Goal: Task Accomplishment & Management: Manage account settings

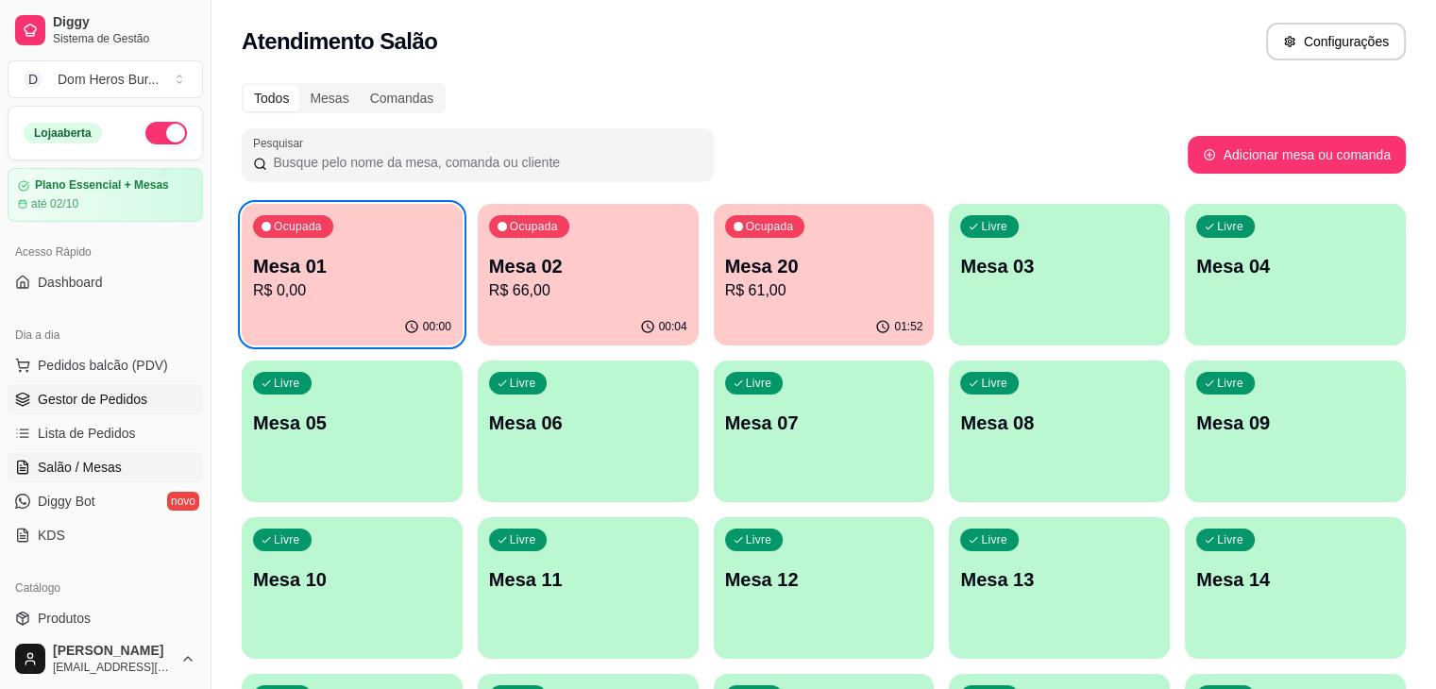
scroll to position [235, 0]
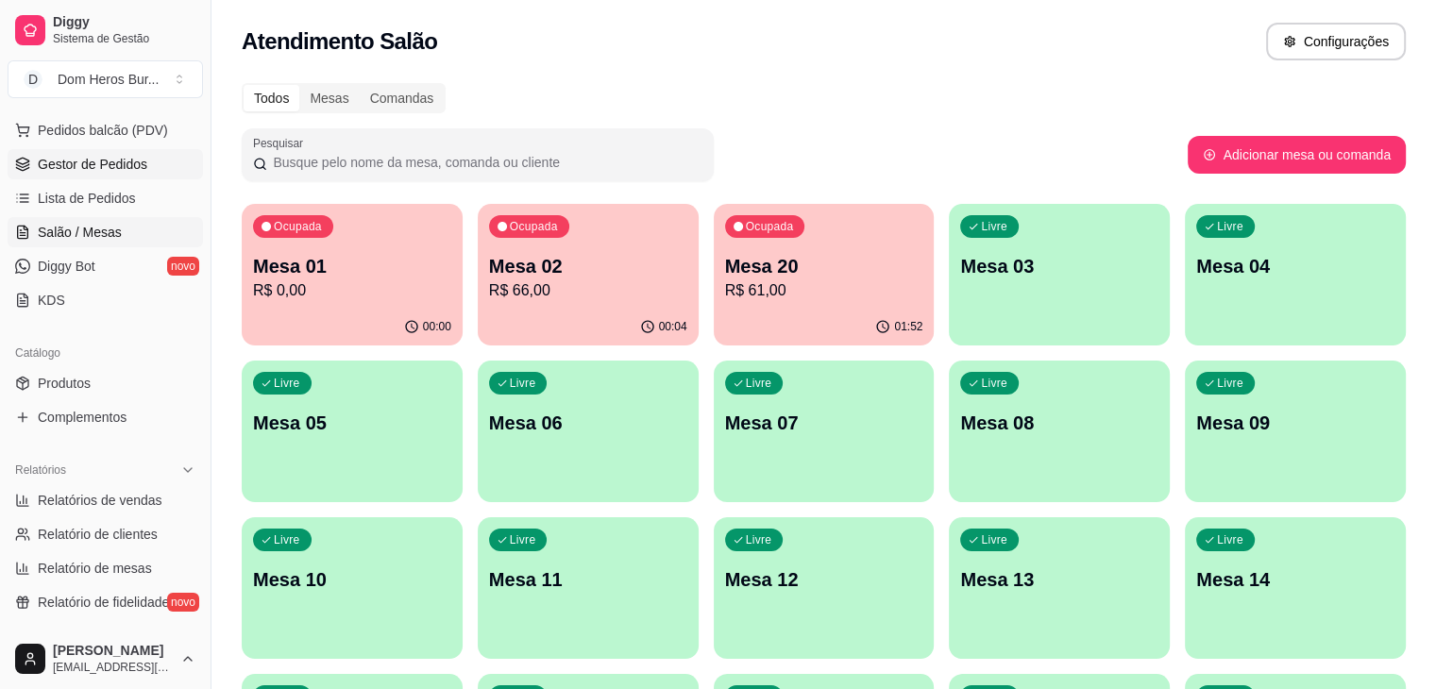
click at [91, 160] on span "Gestor de Pedidos" at bounding box center [93, 164] width 110 height 19
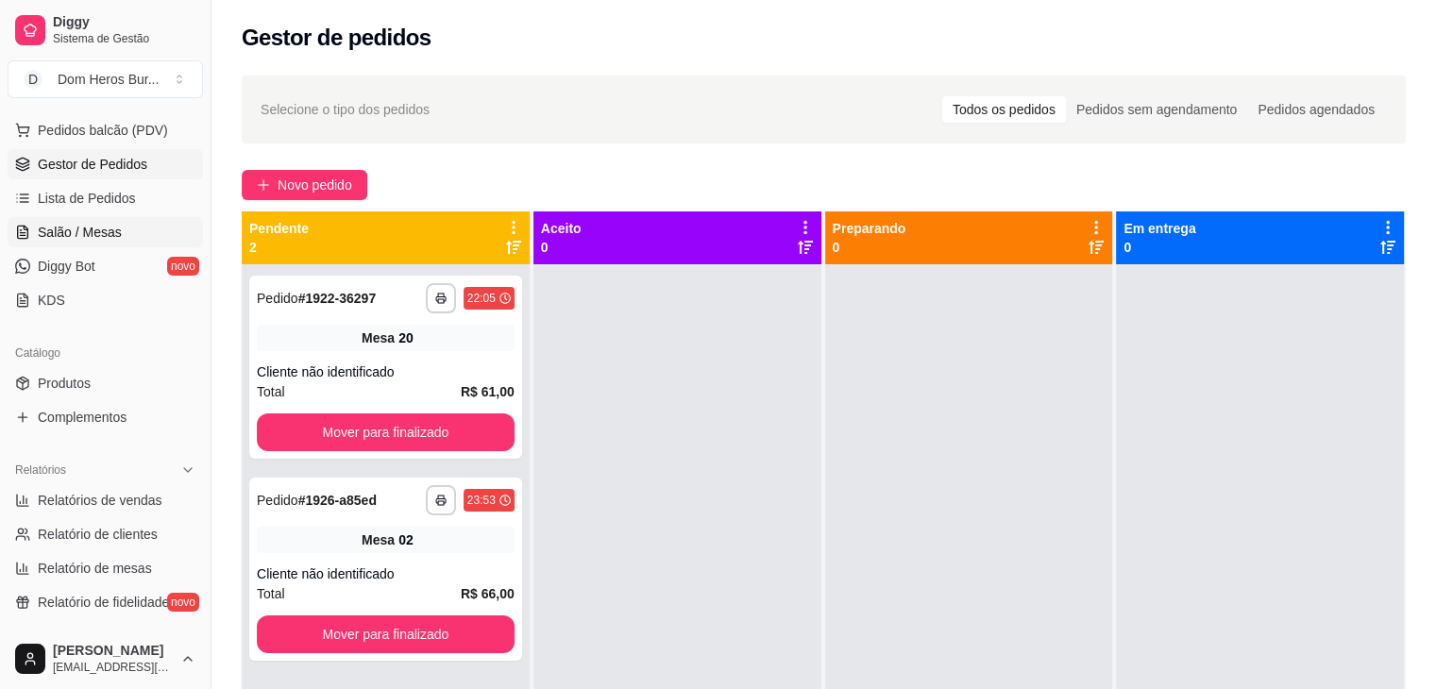
click at [122, 242] on link "Salão / Mesas" at bounding box center [105, 232] width 195 height 30
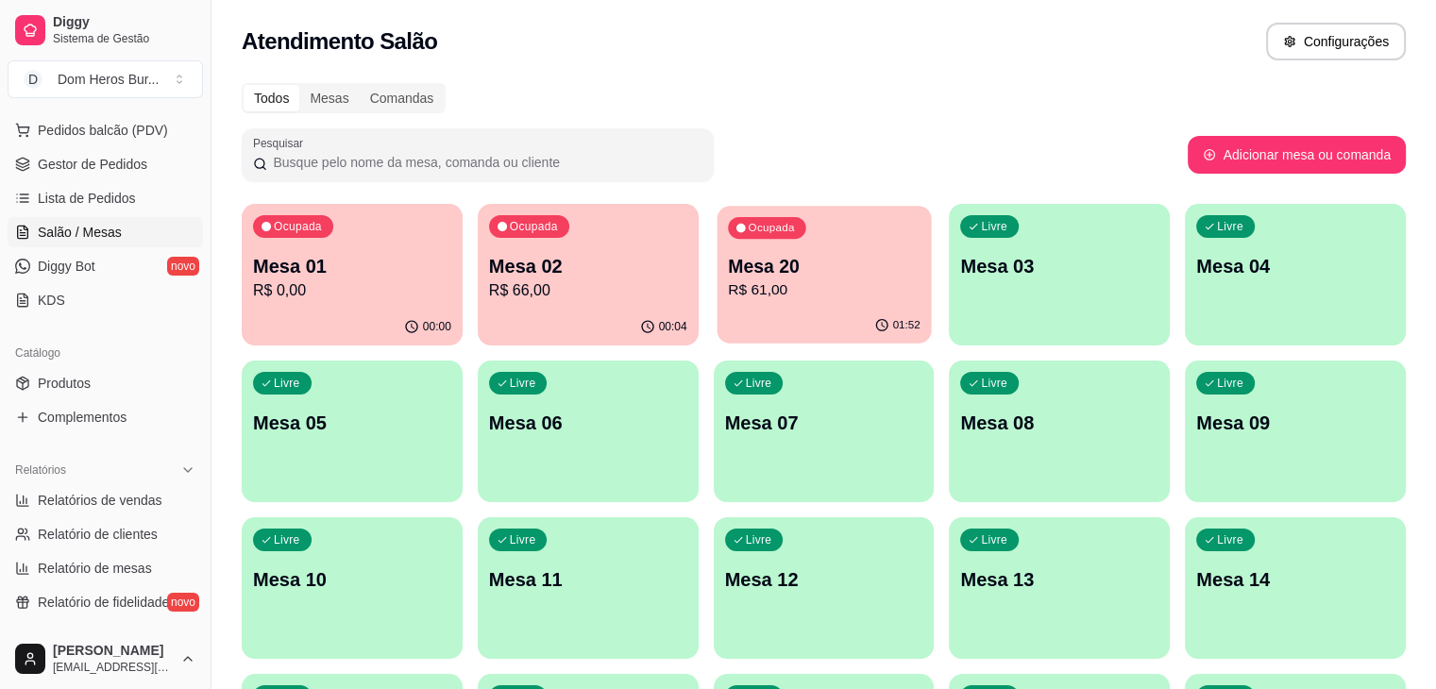
click at [773, 290] on p "R$ 61,00" at bounding box center [824, 291] width 193 height 22
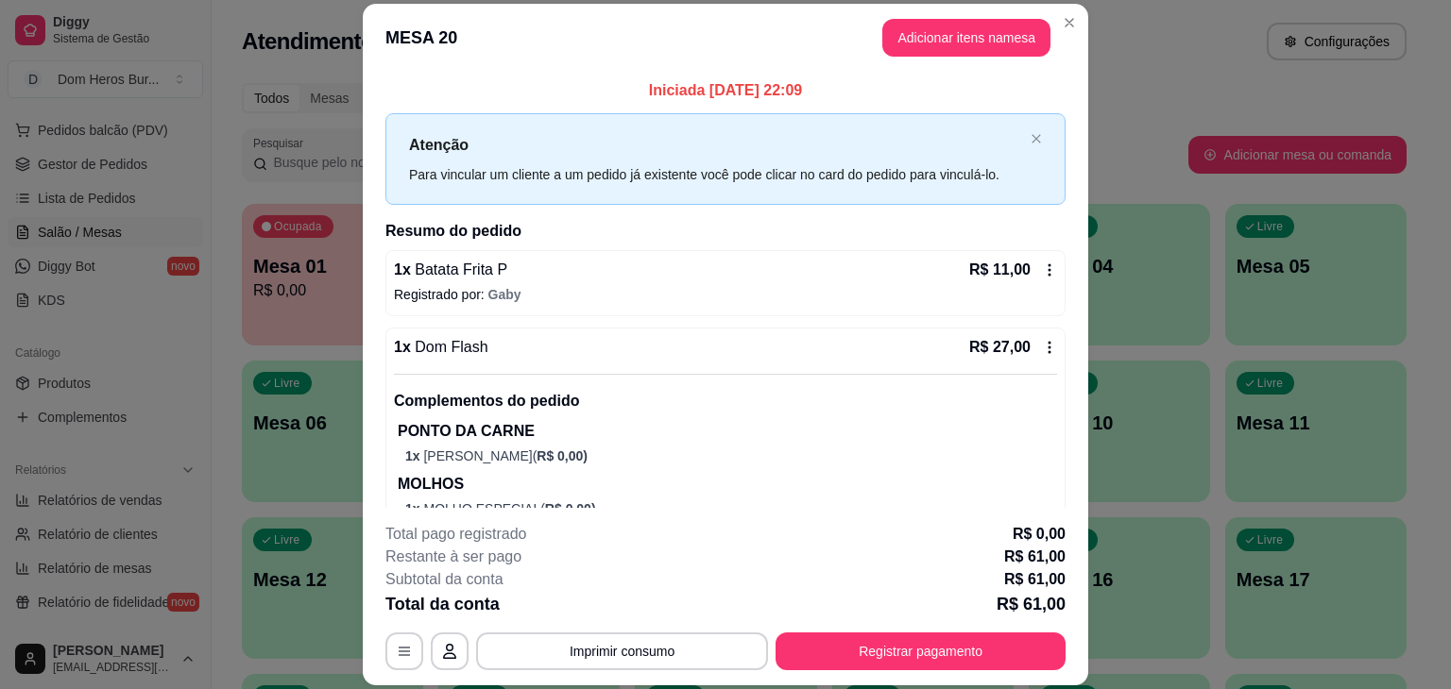
click at [729, 265] on div "1 x Batata Frita P R$ 11,00" at bounding box center [725, 270] width 663 height 23
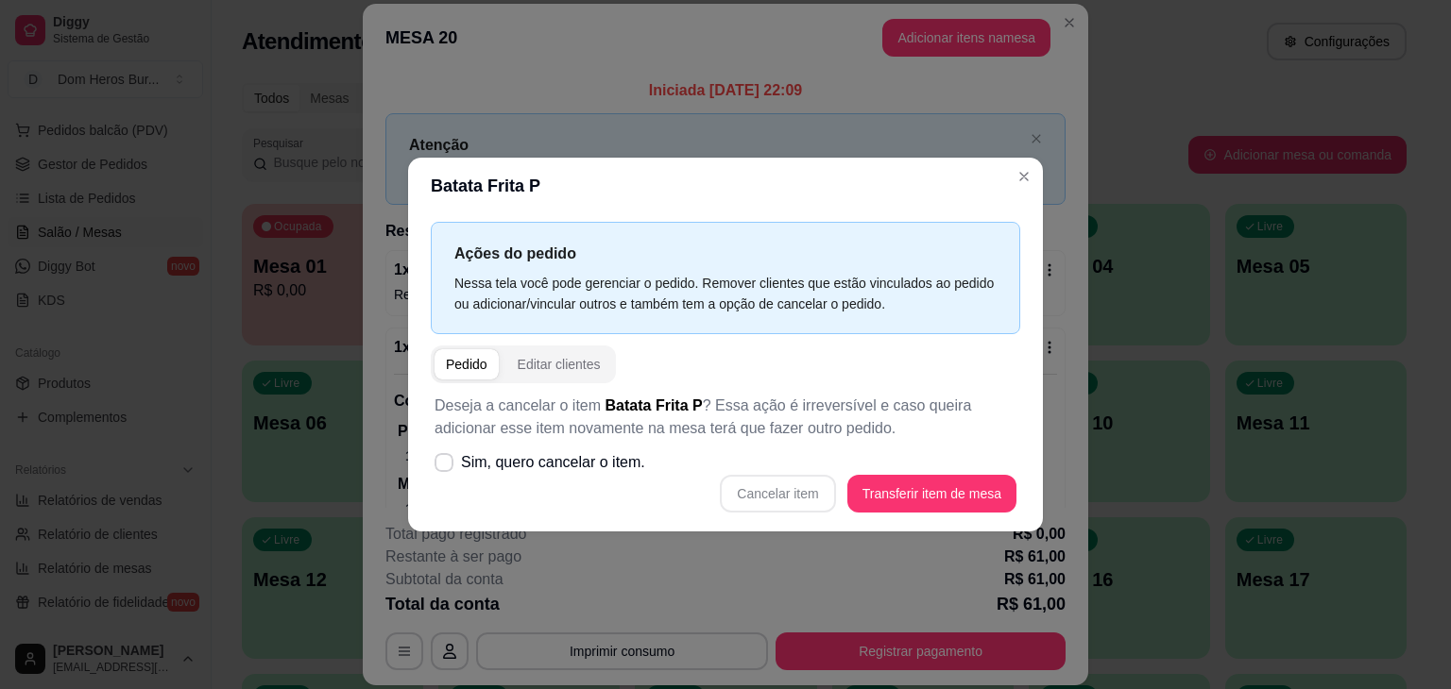
drag, startPoint x: 623, startPoint y: 488, endPoint x: 598, endPoint y: 447, distance: 48.8
click at [598, 447] on div "Deseja a cancelar o item Batata Frita P ? Essa ação é irreversível e caso queir…" at bounding box center [725, 453] width 589 height 141
click at [598, 447] on label "Sim, quero cancelar o item." at bounding box center [540, 463] width 226 height 38
click at [446, 467] on input "Sim, quero cancelar o item." at bounding box center [439, 473] width 12 height 12
checkbox input "true"
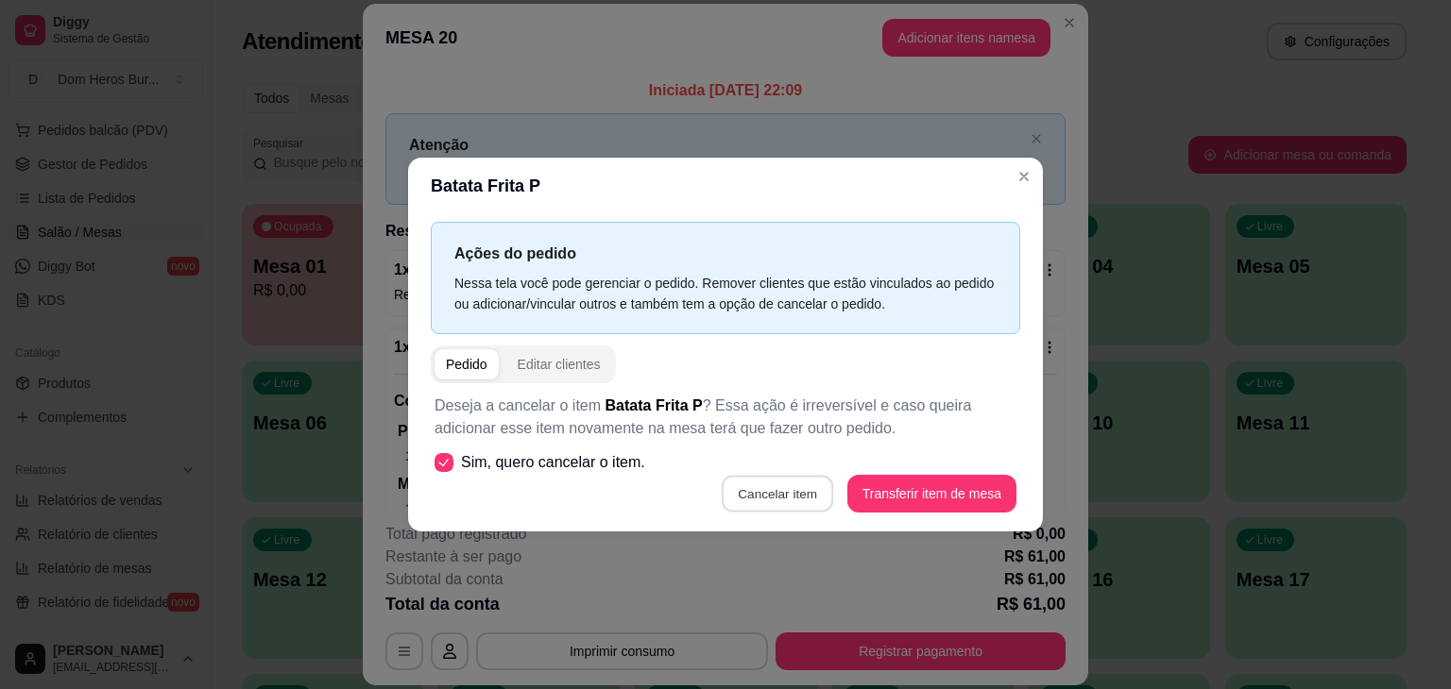
click at [732, 487] on button "Cancelar item" at bounding box center [778, 494] width 112 height 37
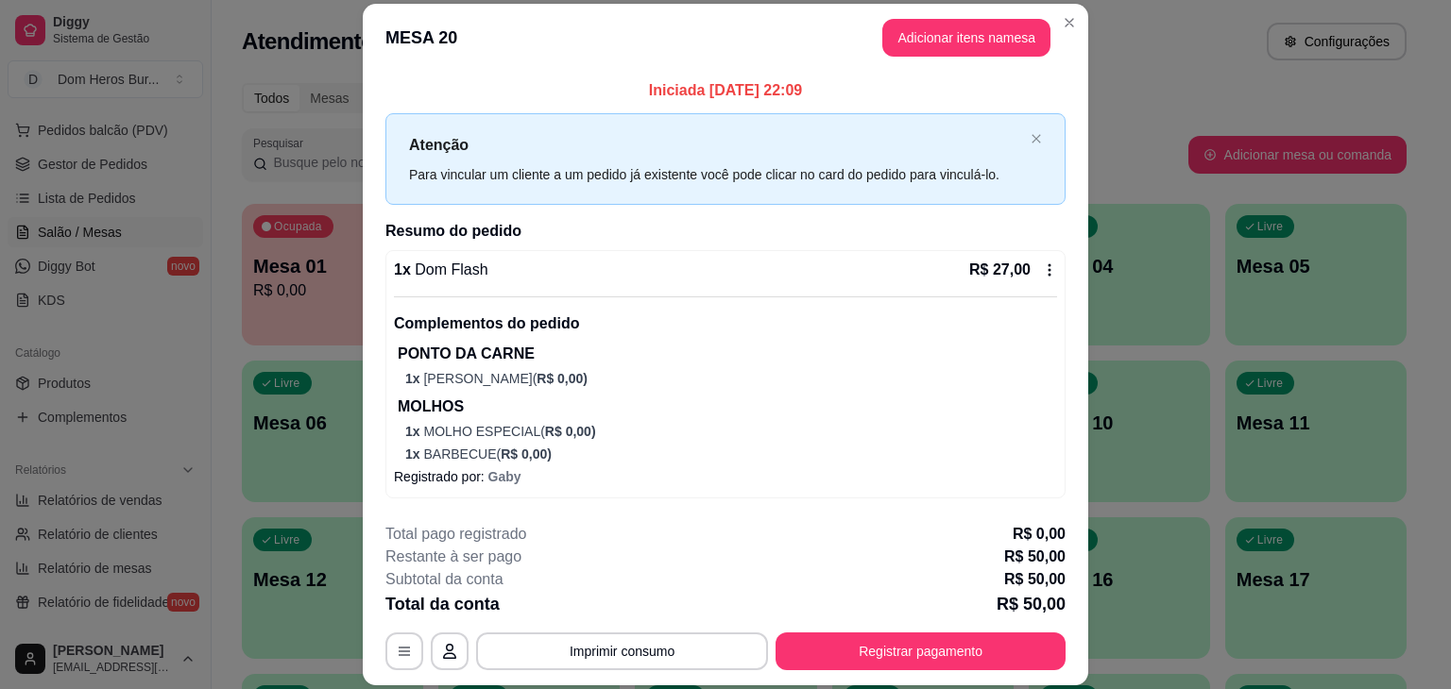
click at [793, 273] on div "1 x Dom Flash R$ 27,00" at bounding box center [725, 270] width 663 height 23
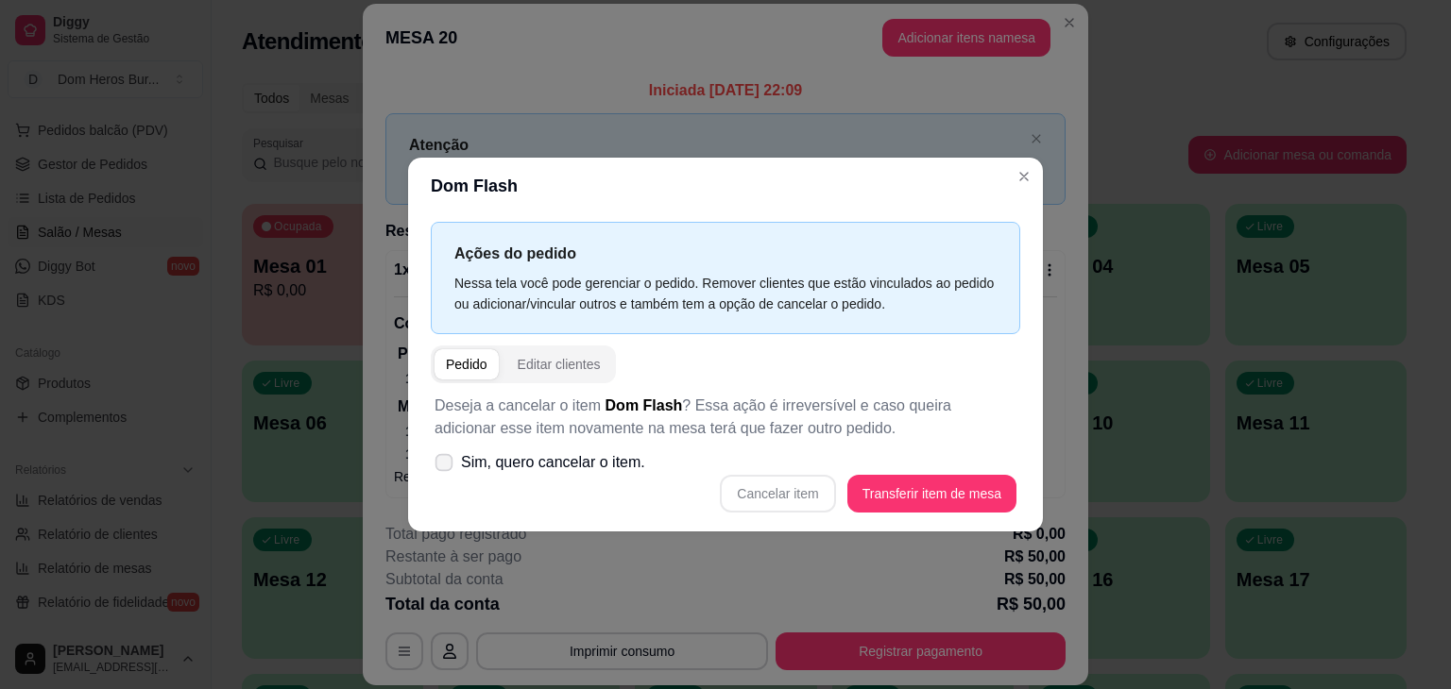
click at [641, 468] on label "Sim, quero cancelar o item." at bounding box center [540, 463] width 226 height 38
click at [446, 468] on input "Sim, quero cancelar o item." at bounding box center [439, 473] width 12 height 12
checkbox input "true"
click at [770, 500] on button "Cancelar item" at bounding box center [778, 494] width 112 height 37
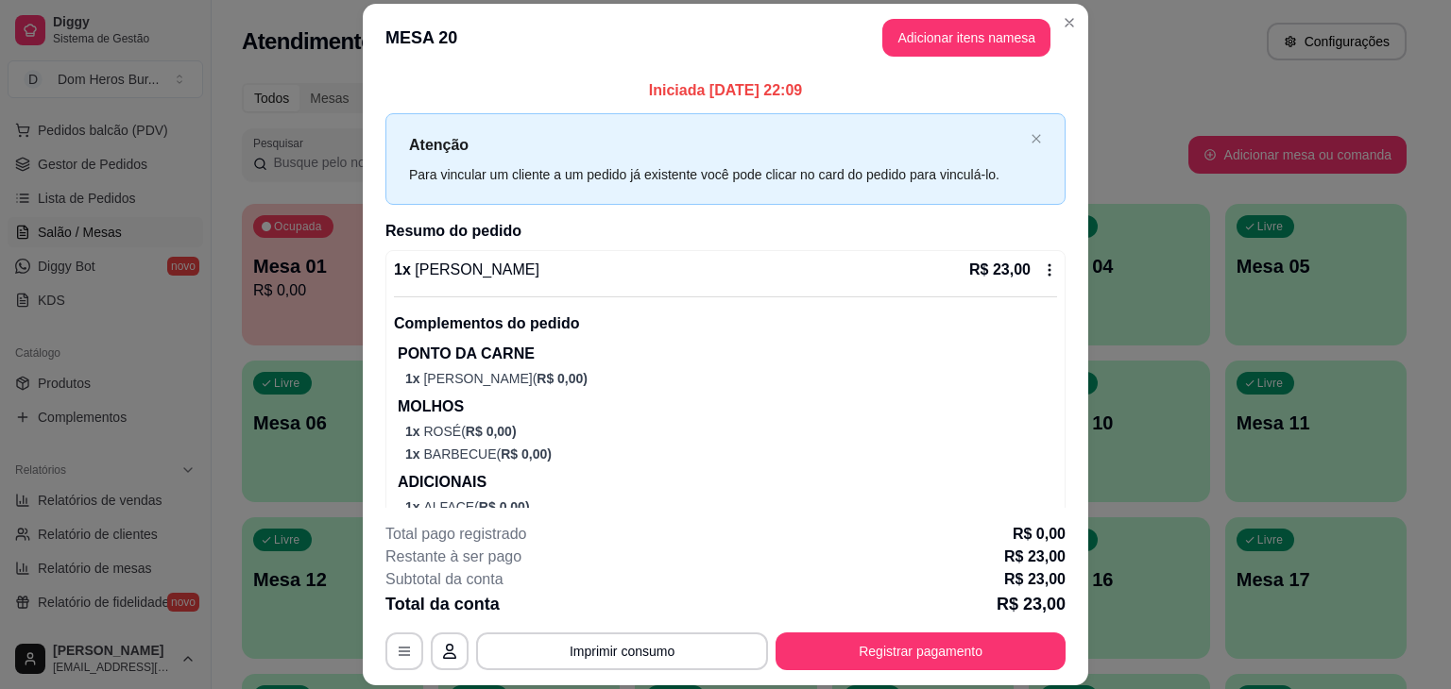
click at [606, 265] on div "1 x [PERSON_NAME] R$ 23,00" at bounding box center [725, 270] width 663 height 23
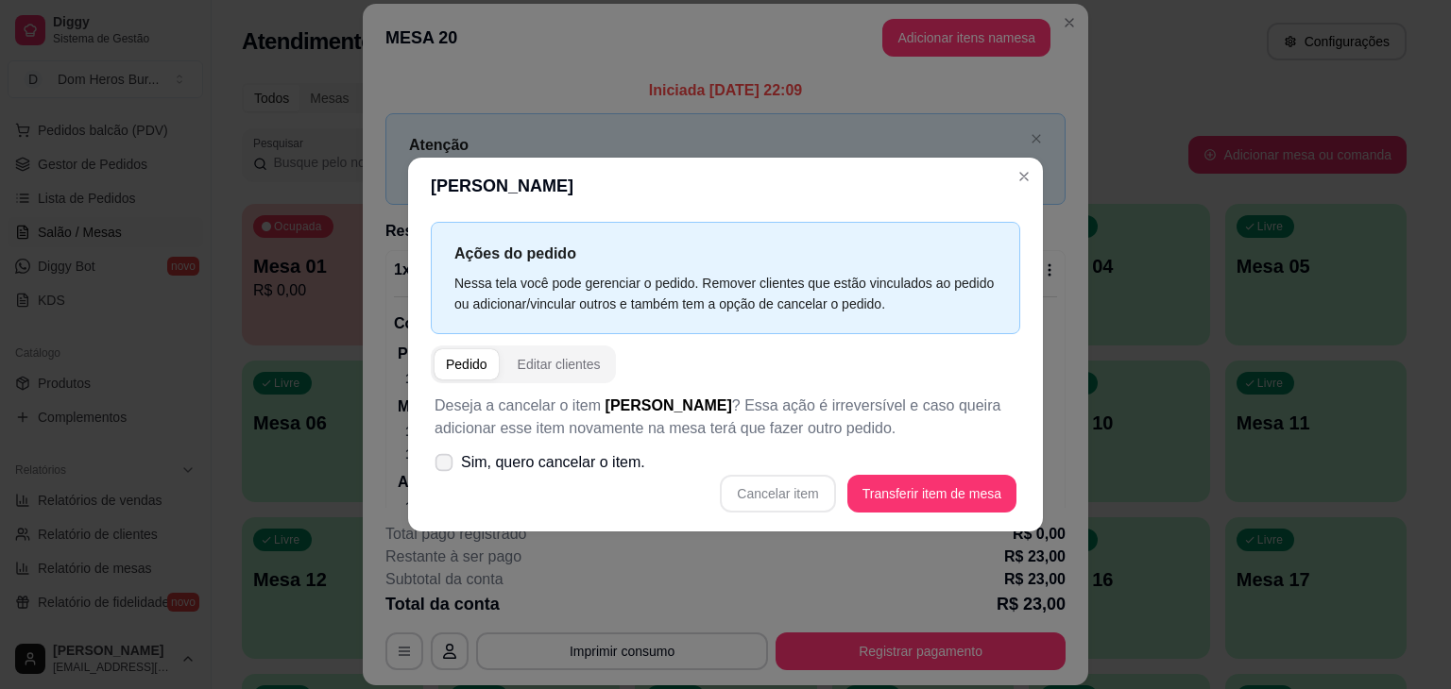
click at [529, 461] on span "Sim, quero cancelar o item." at bounding box center [553, 462] width 184 height 23
click at [446, 467] on input "Sim, quero cancelar o item." at bounding box center [439, 473] width 12 height 12
checkbox input "true"
click at [834, 500] on button "Cancelar item" at bounding box center [778, 494] width 112 height 37
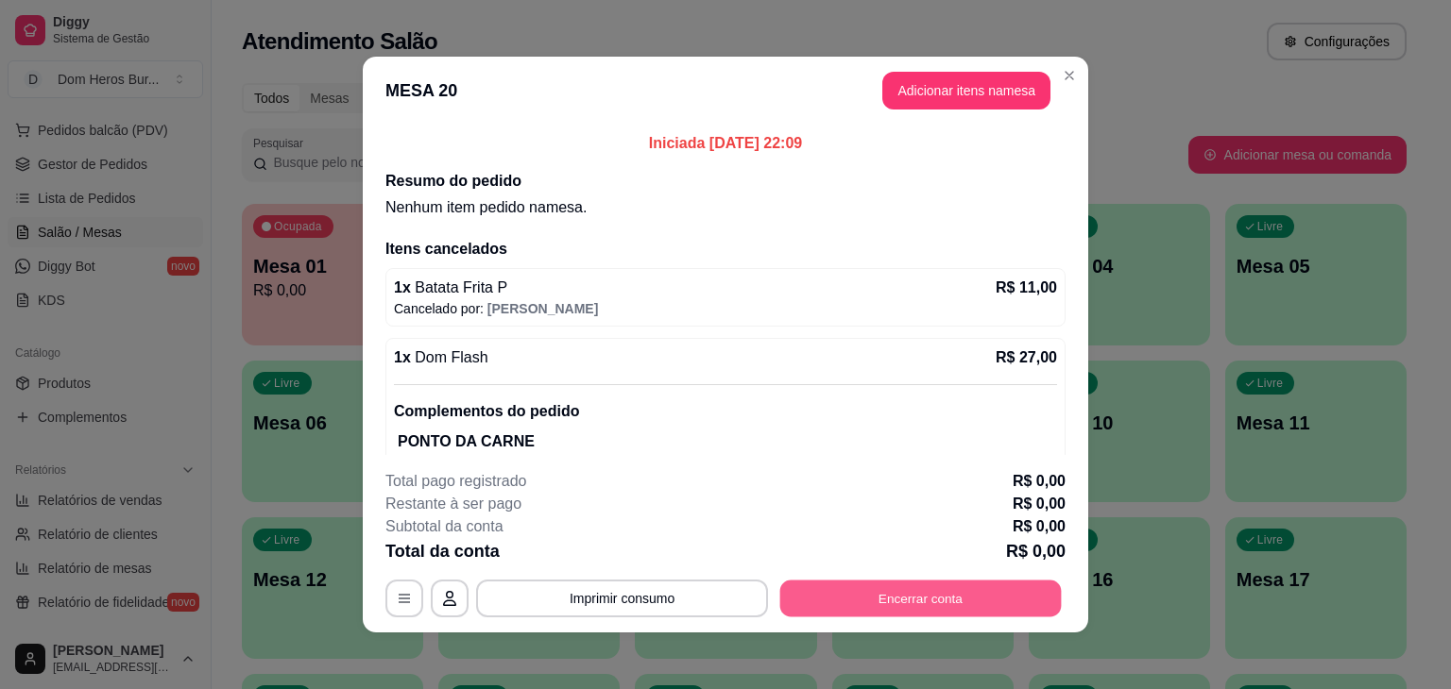
click at [899, 583] on button "Encerrar conta" at bounding box center [920, 599] width 281 height 37
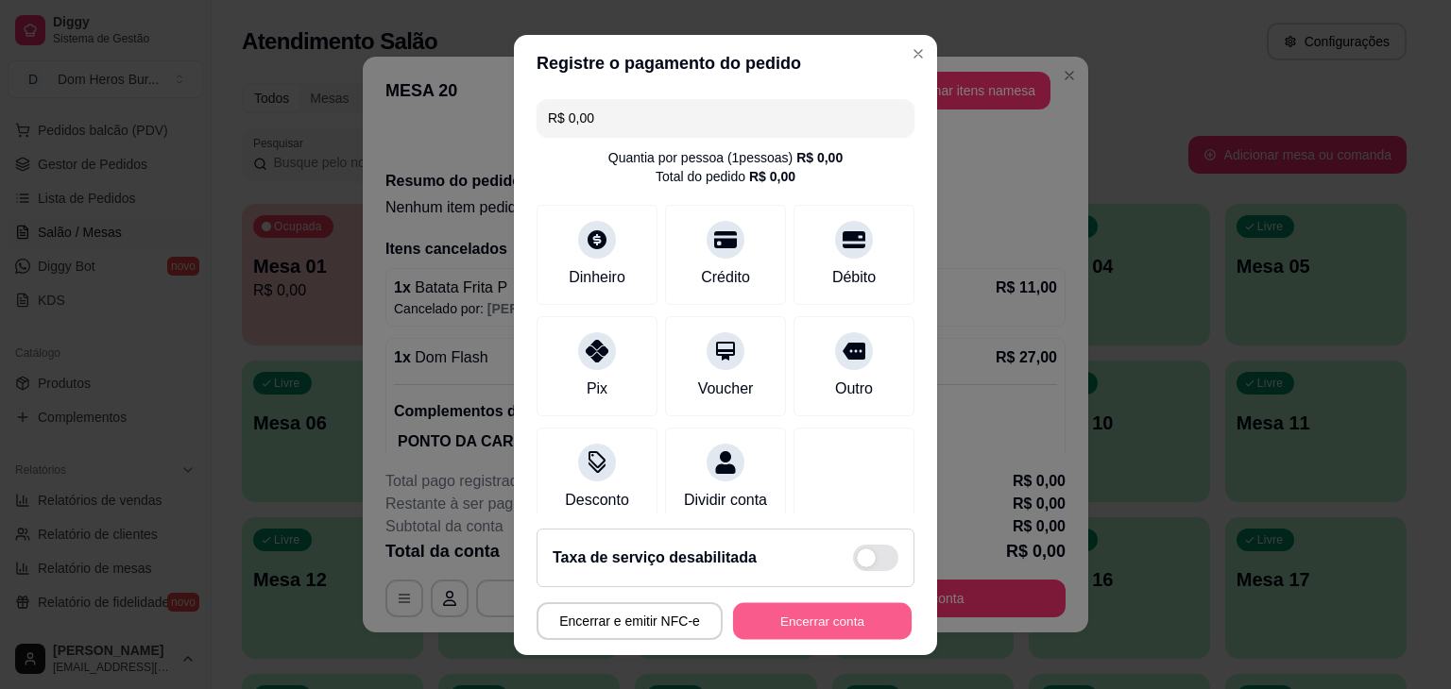
click at [863, 628] on button "Encerrar conta" at bounding box center [822, 621] width 178 height 37
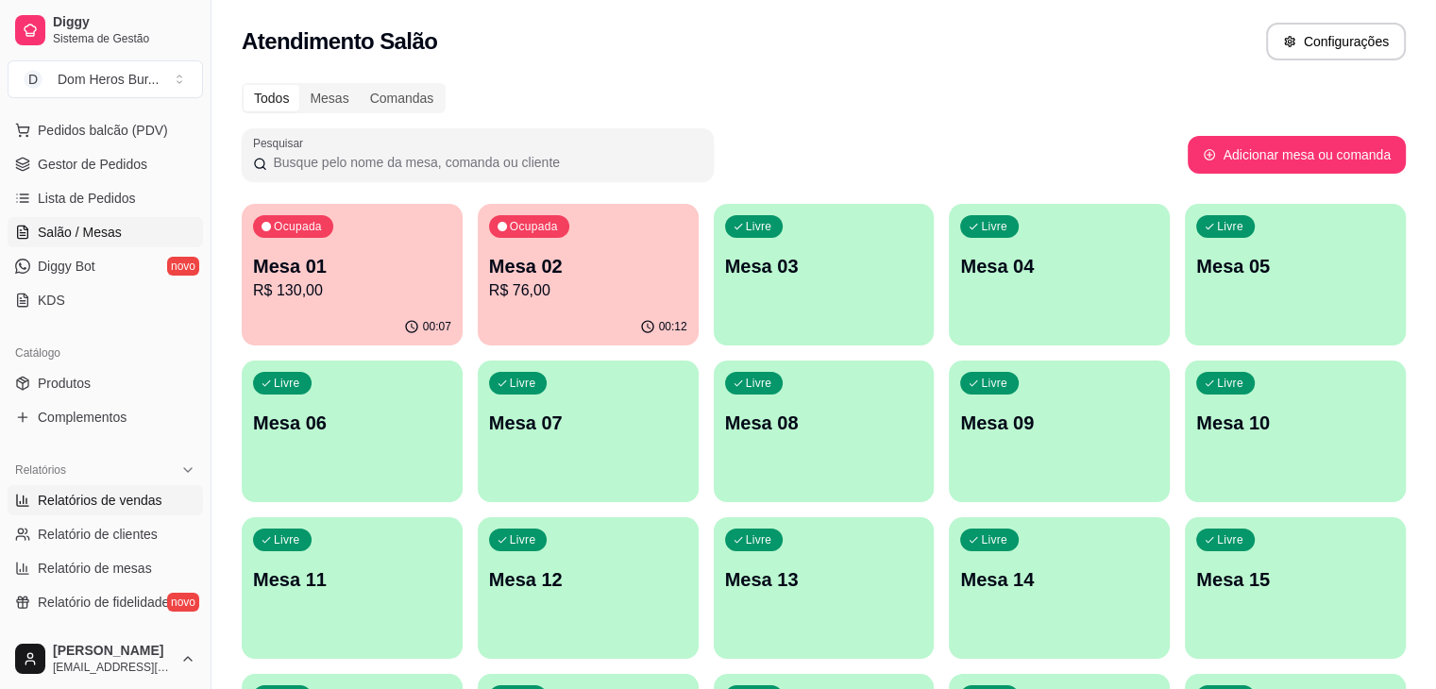
click at [109, 510] on link "Relatórios de vendas" at bounding box center [105, 500] width 195 height 30
select select "ALL"
select select "0"
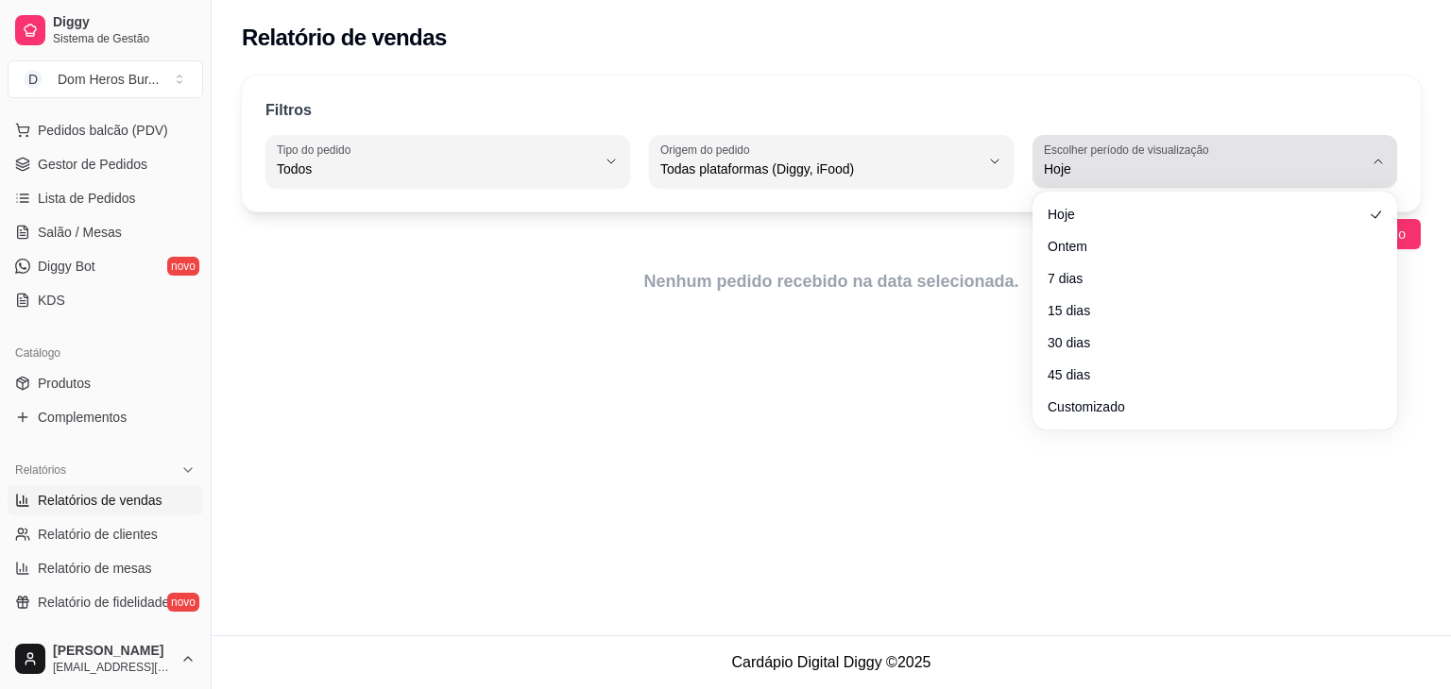
click at [1052, 175] on span "Hoje" at bounding box center [1203, 169] width 319 height 19
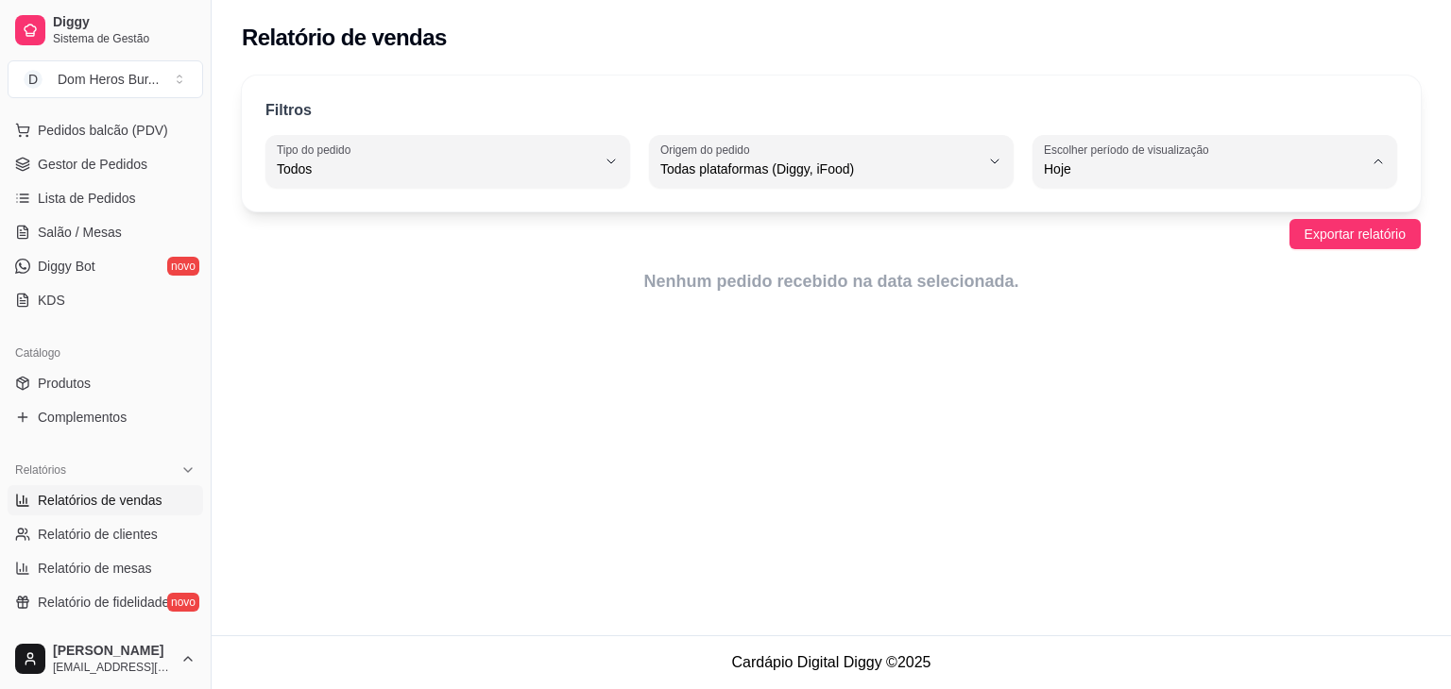
click at [1062, 243] on span "Ontem" at bounding box center [1205, 244] width 303 height 18
type input "1"
select select "1"
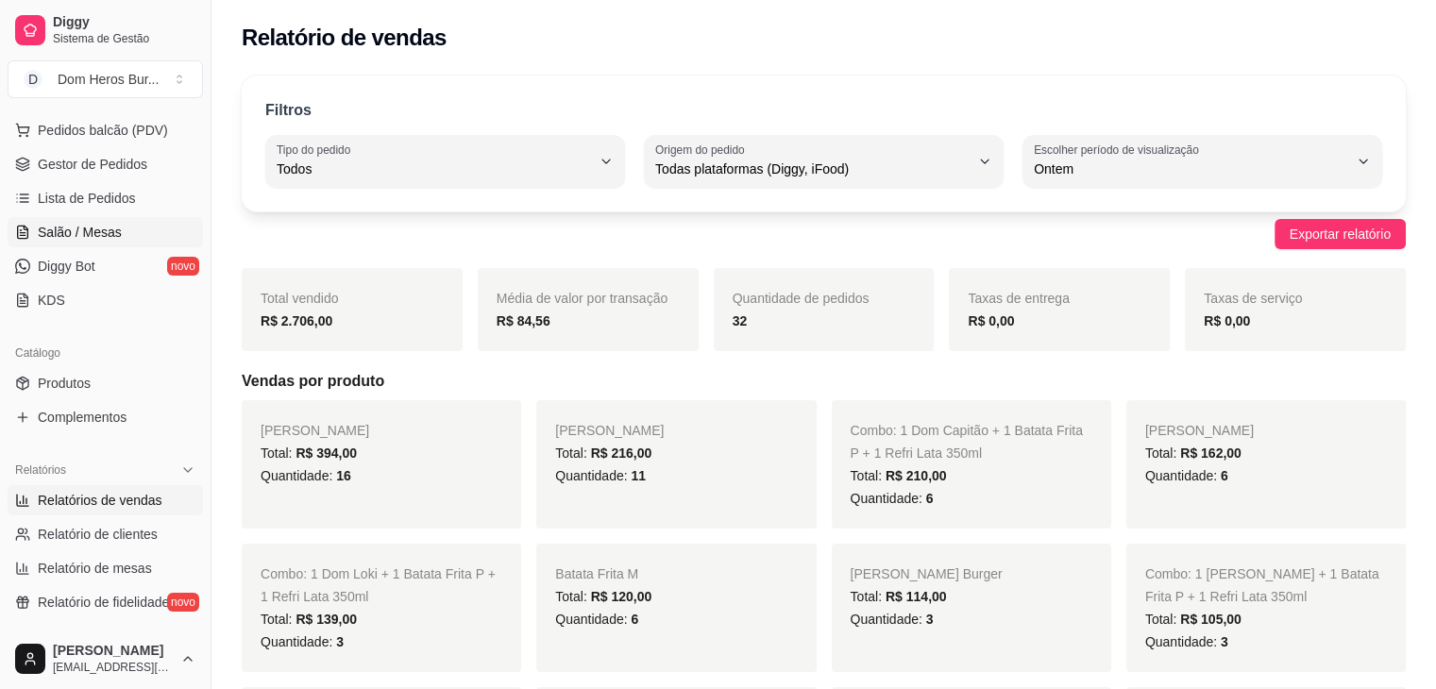
click at [64, 231] on span "Salão / Mesas" at bounding box center [80, 232] width 84 height 19
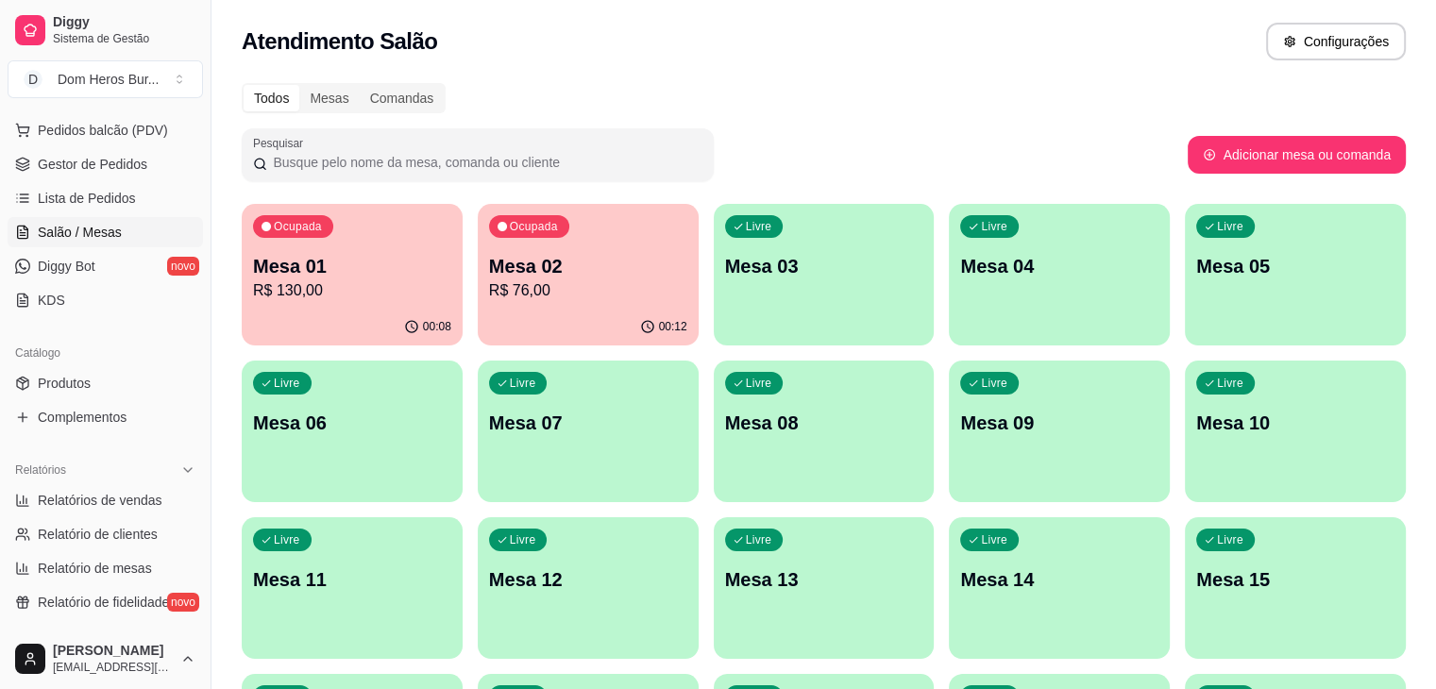
click at [581, 41] on div "Atendimento Salão Configurações" at bounding box center [824, 42] width 1164 height 38
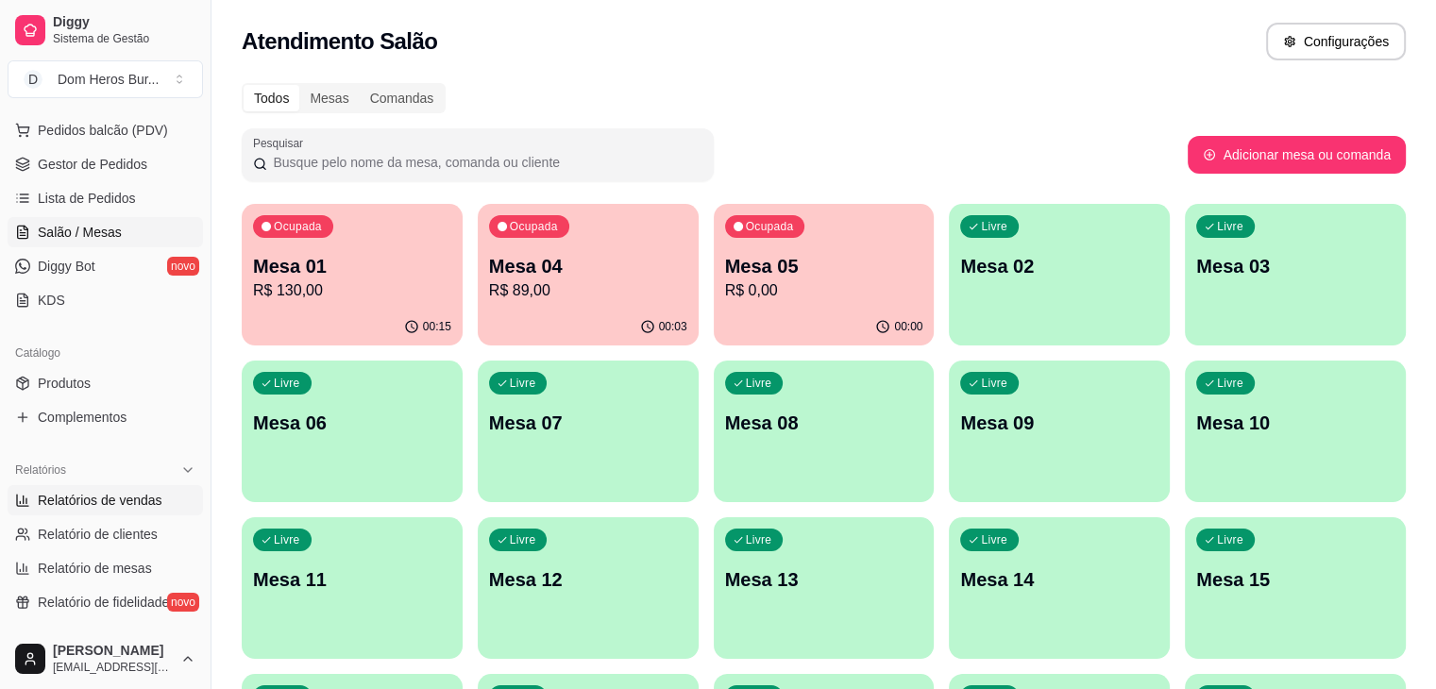
click at [147, 496] on span "Relatórios de vendas" at bounding box center [100, 500] width 125 height 19
select select "ALL"
select select "0"
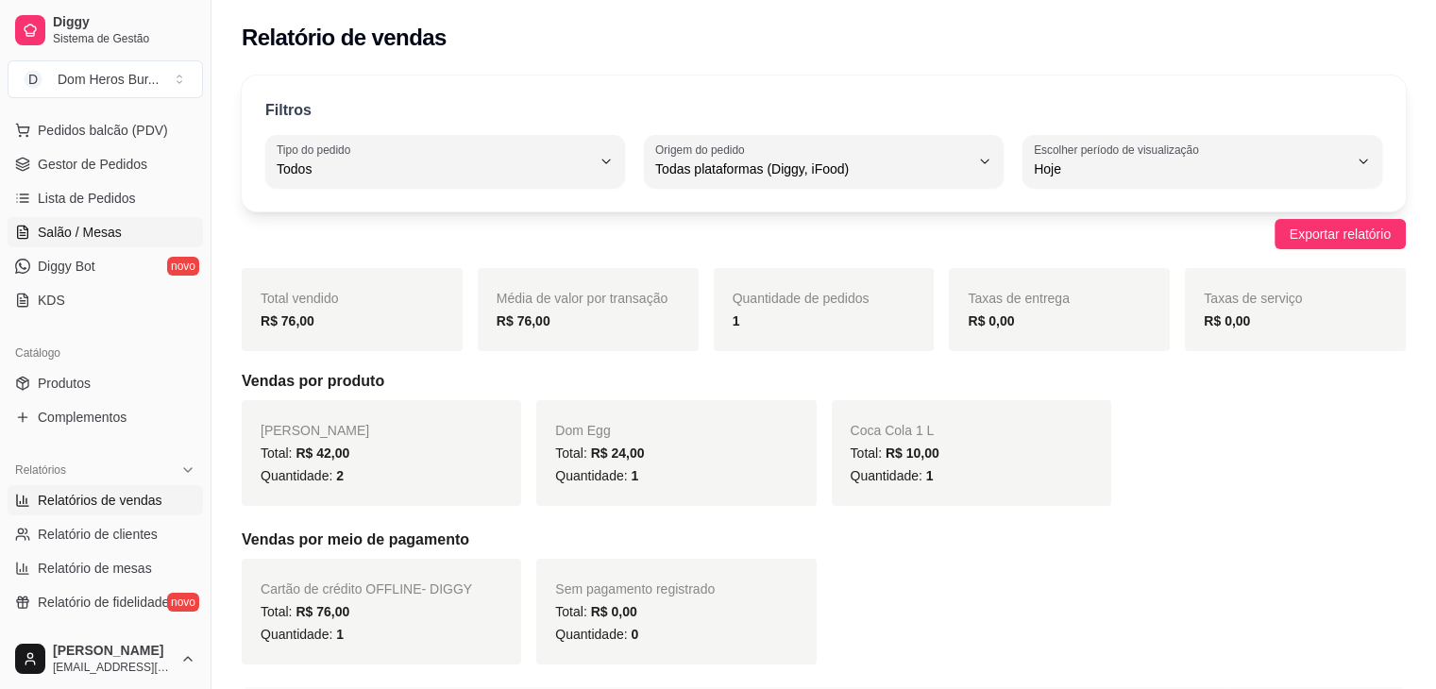
click at [105, 231] on span "Salão / Mesas" at bounding box center [80, 232] width 84 height 19
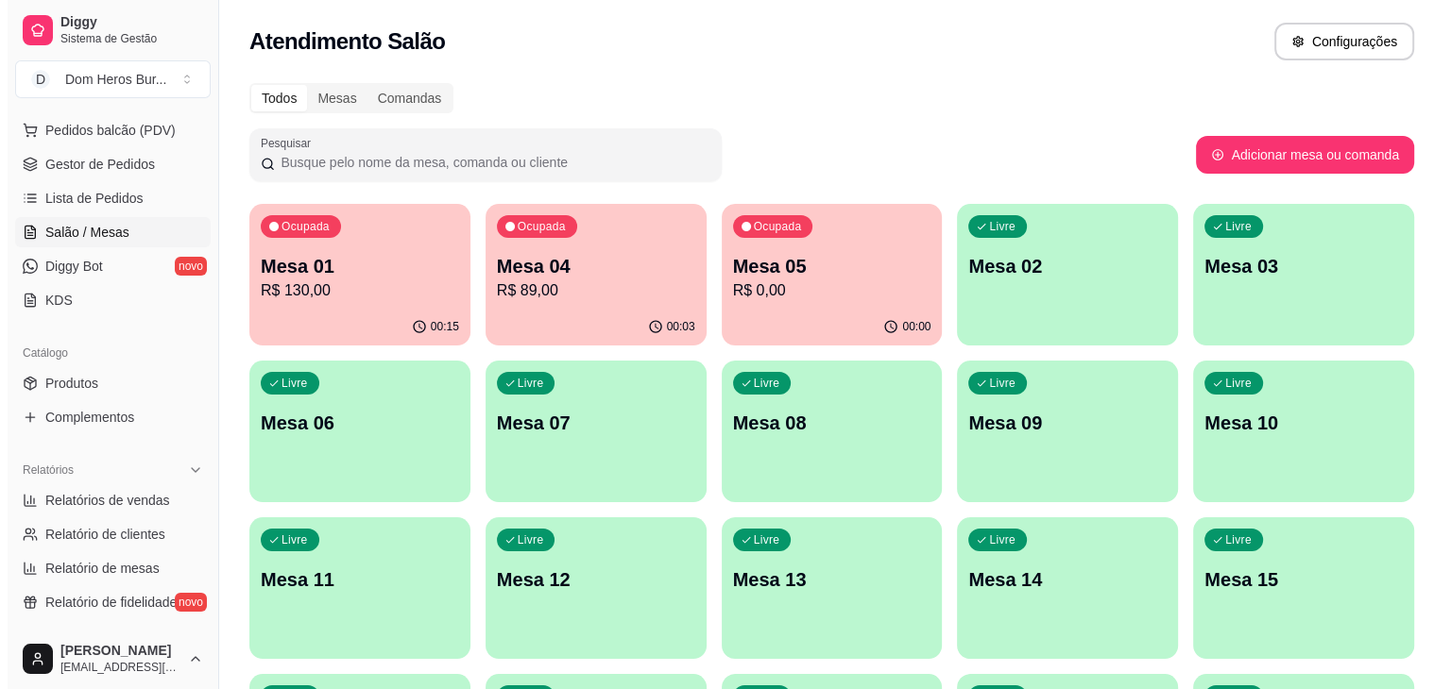
scroll to position [273, 0]
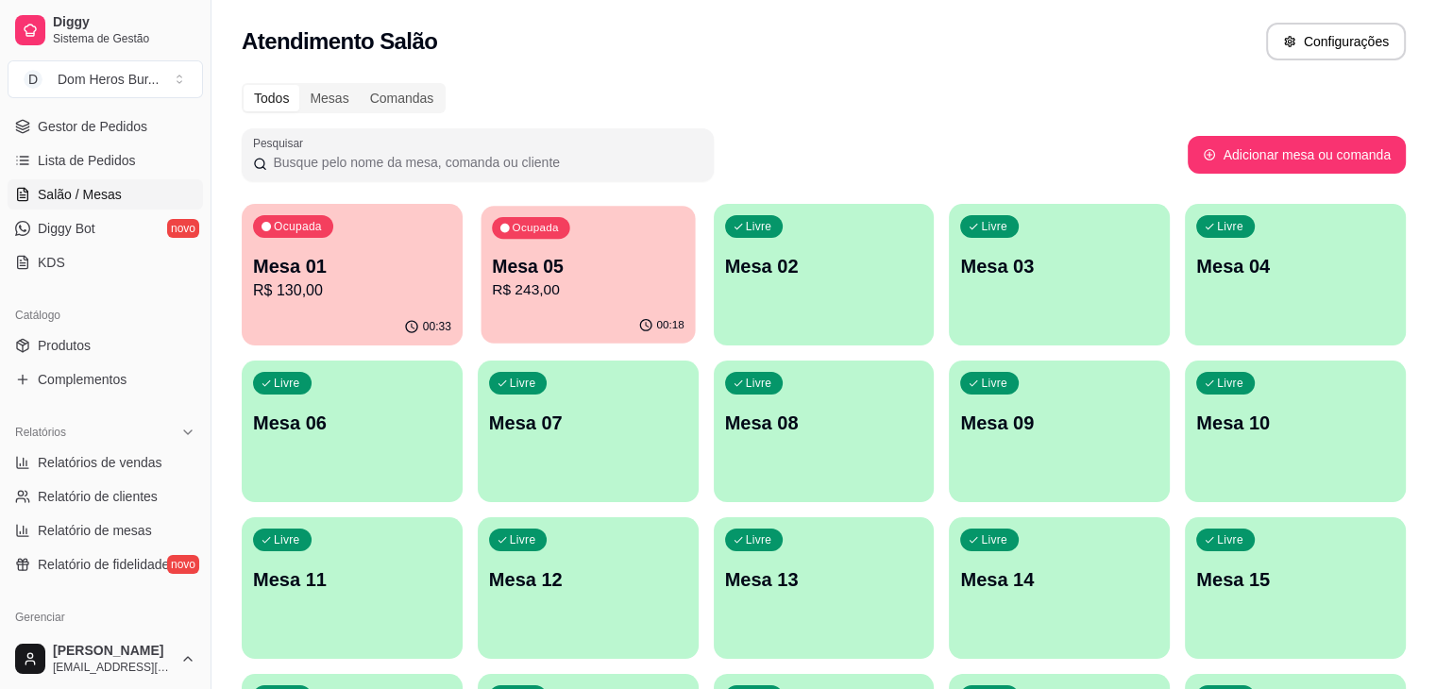
click at [492, 273] on p "Mesa 05" at bounding box center [588, 266] width 193 height 25
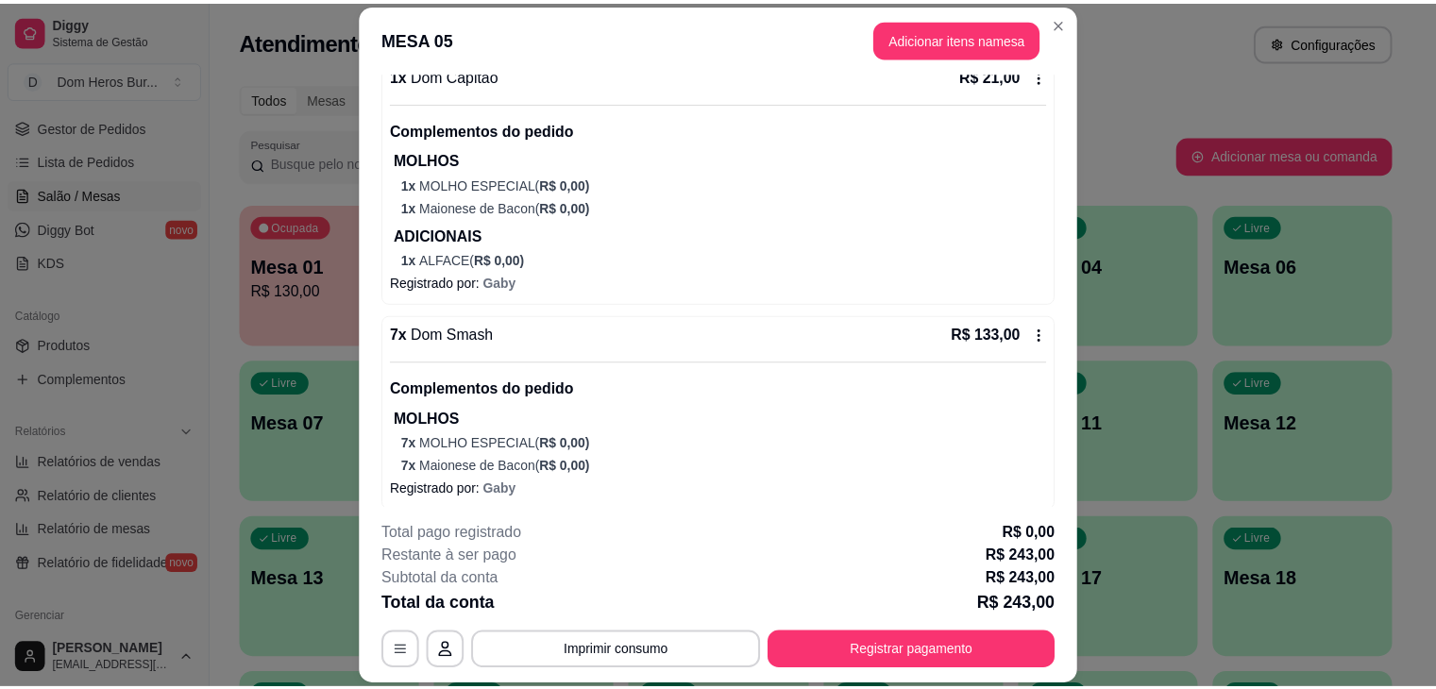
scroll to position [1043, 0]
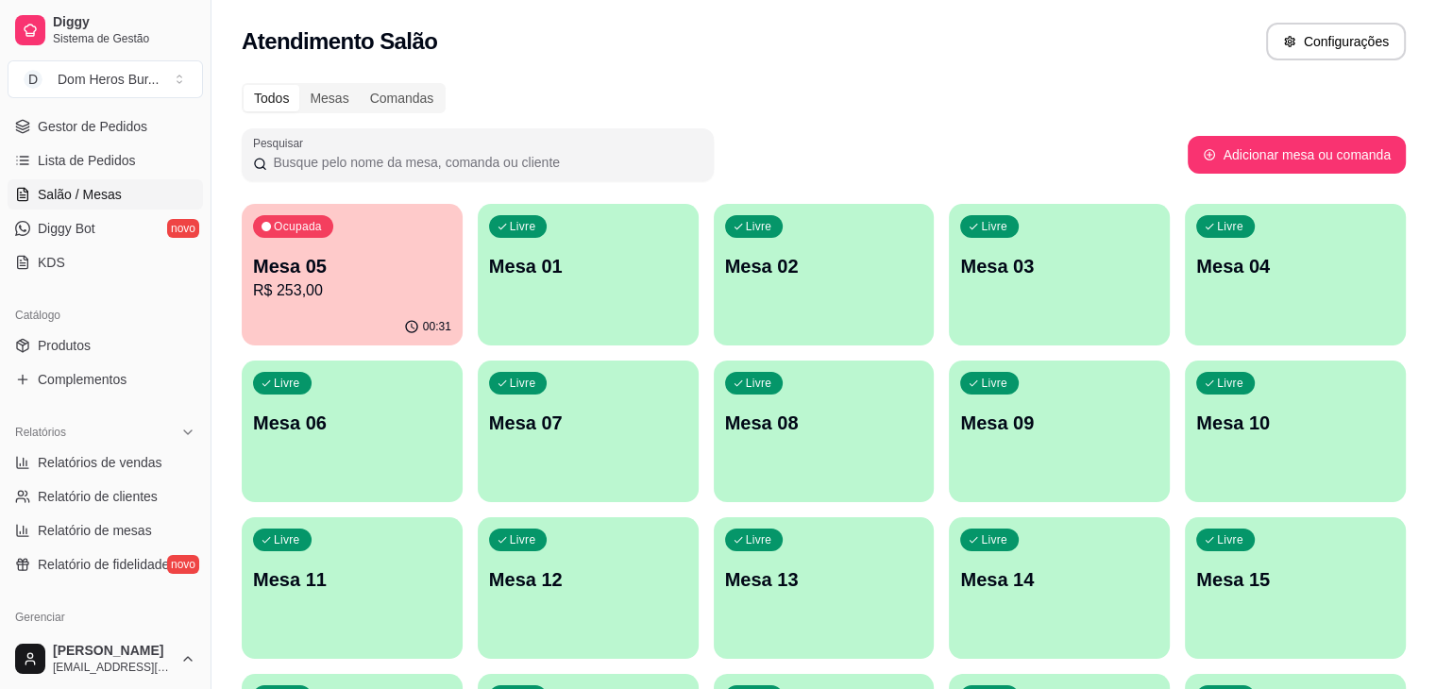
click at [559, 43] on div "Atendimento Salão Configurações" at bounding box center [824, 42] width 1164 height 38
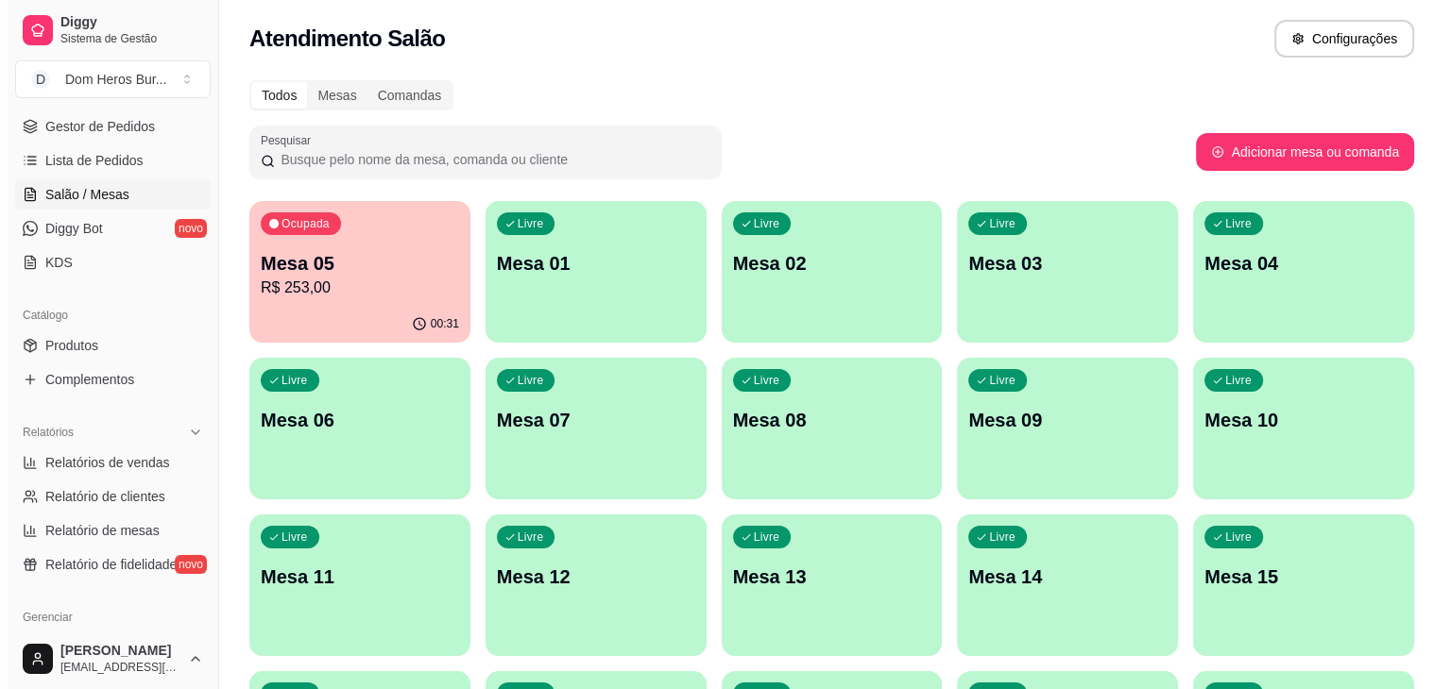
scroll to position [0, 0]
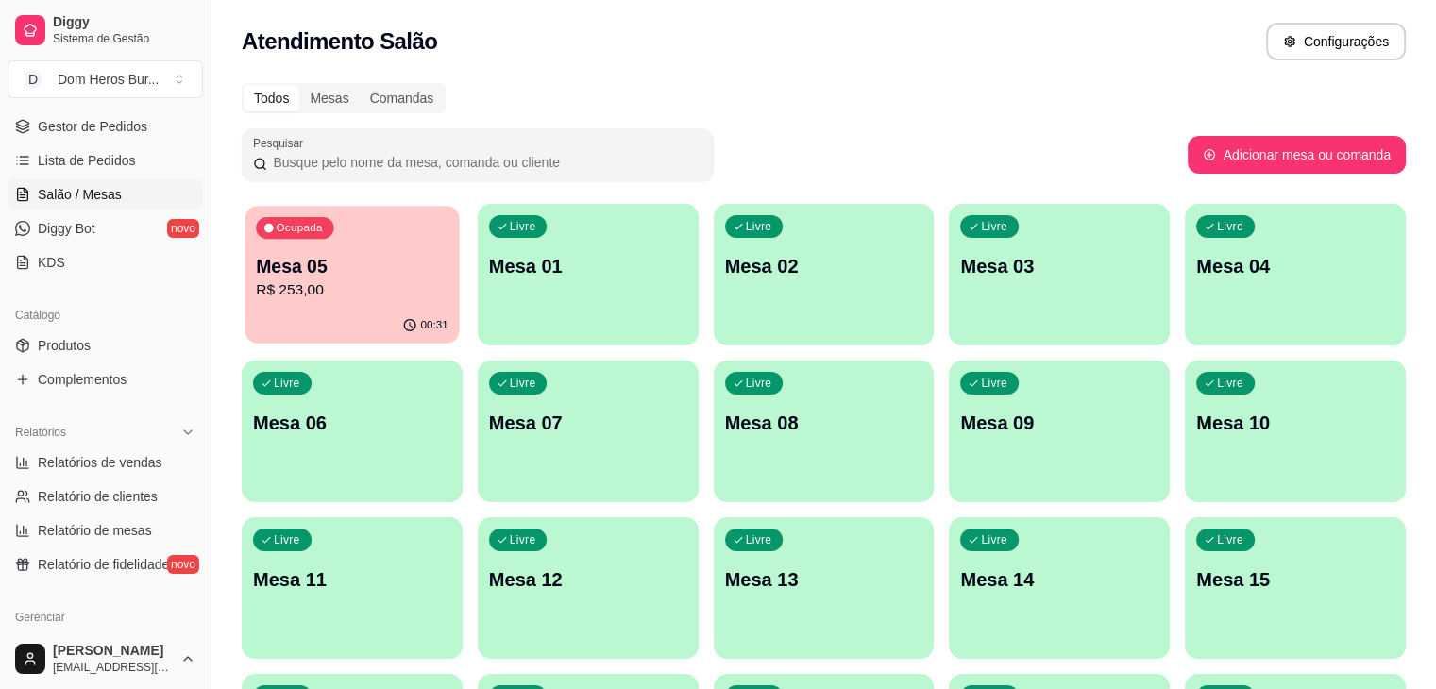
click at [276, 230] on p "Ocupada" at bounding box center [299, 228] width 46 height 15
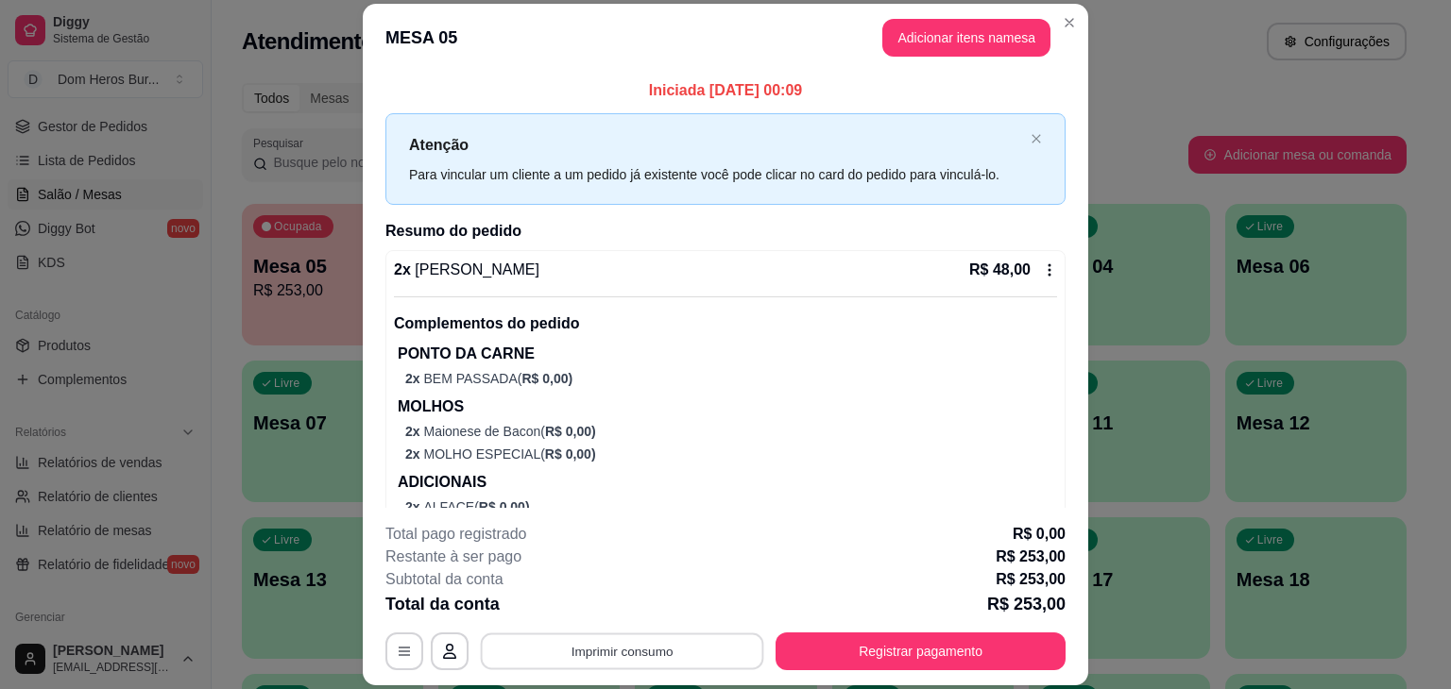
click at [665, 665] on button "Imprimir consumo" at bounding box center [622, 652] width 283 height 37
click at [314, 24] on div "MESA 05 Adicionar itens na mesa Iniciada [DATE] 00:09 Atenção Para vincular um …" at bounding box center [725, 344] width 1451 height 689
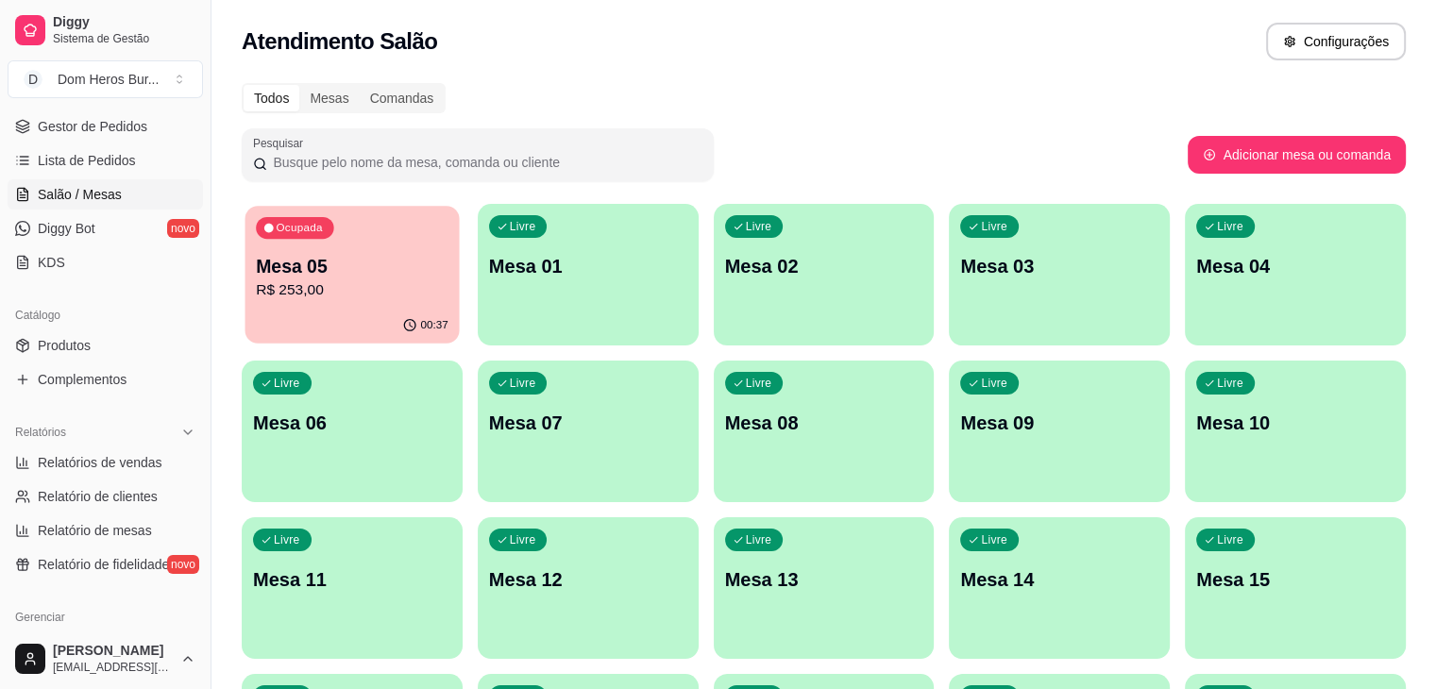
click at [301, 297] on p "R$ 253,00" at bounding box center [352, 291] width 193 height 22
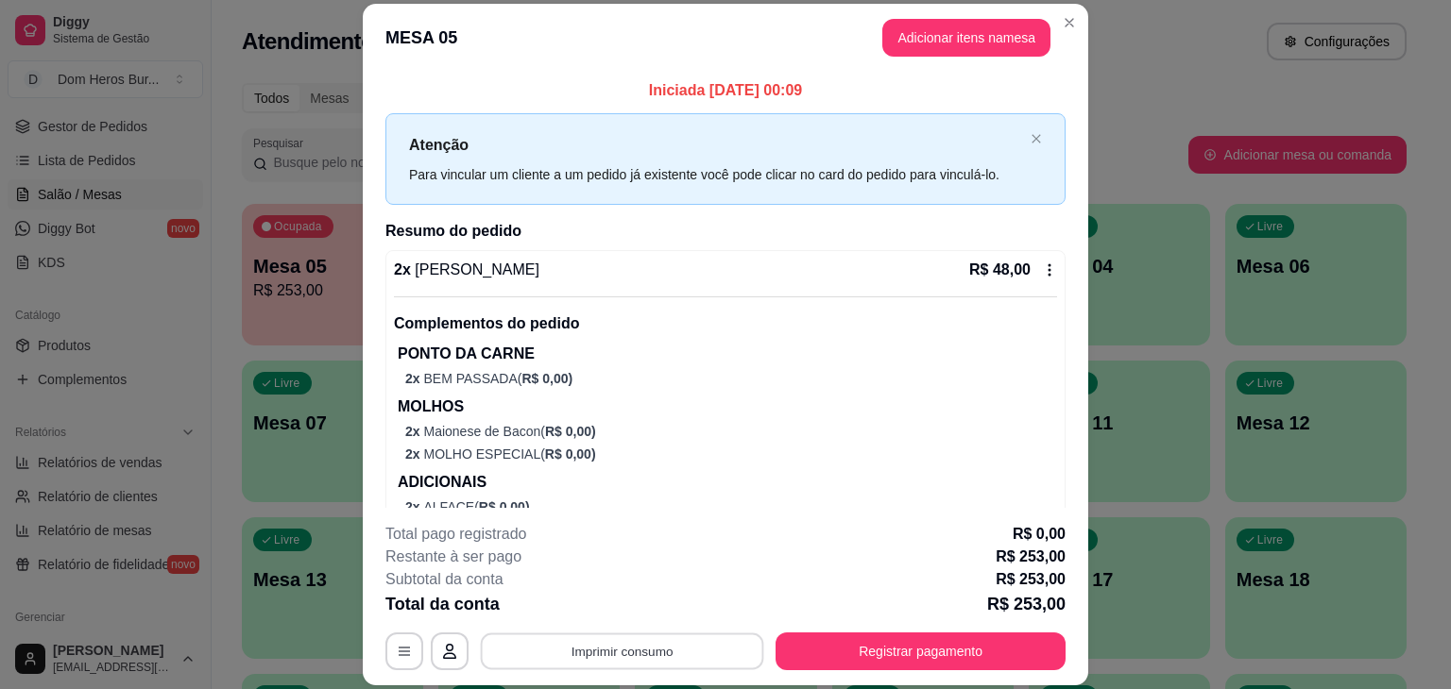
click at [559, 650] on button "Imprimir consumo" at bounding box center [622, 652] width 283 height 37
click at [581, 602] on button "IMPRESSORA" at bounding box center [620, 607] width 132 height 29
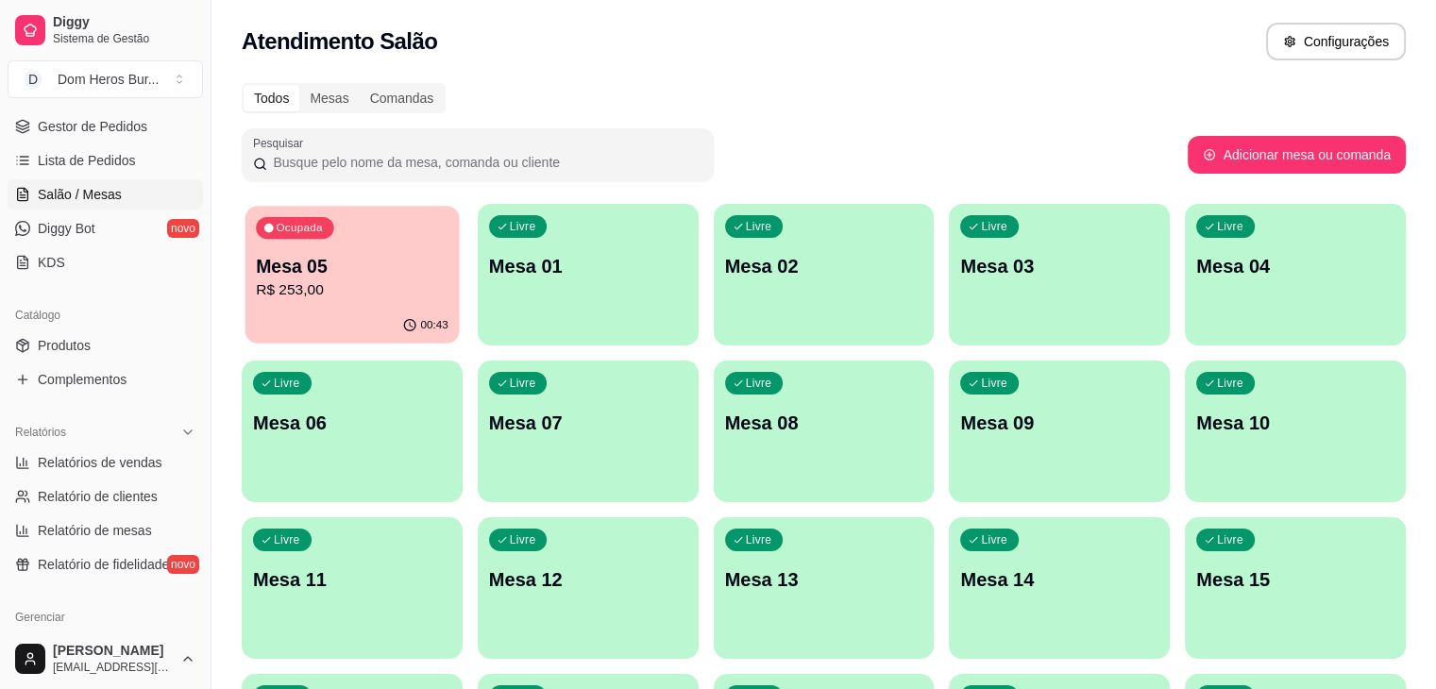
click at [395, 234] on div "Ocupada Mesa 05 R$ 253,00" at bounding box center [353, 257] width 214 height 102
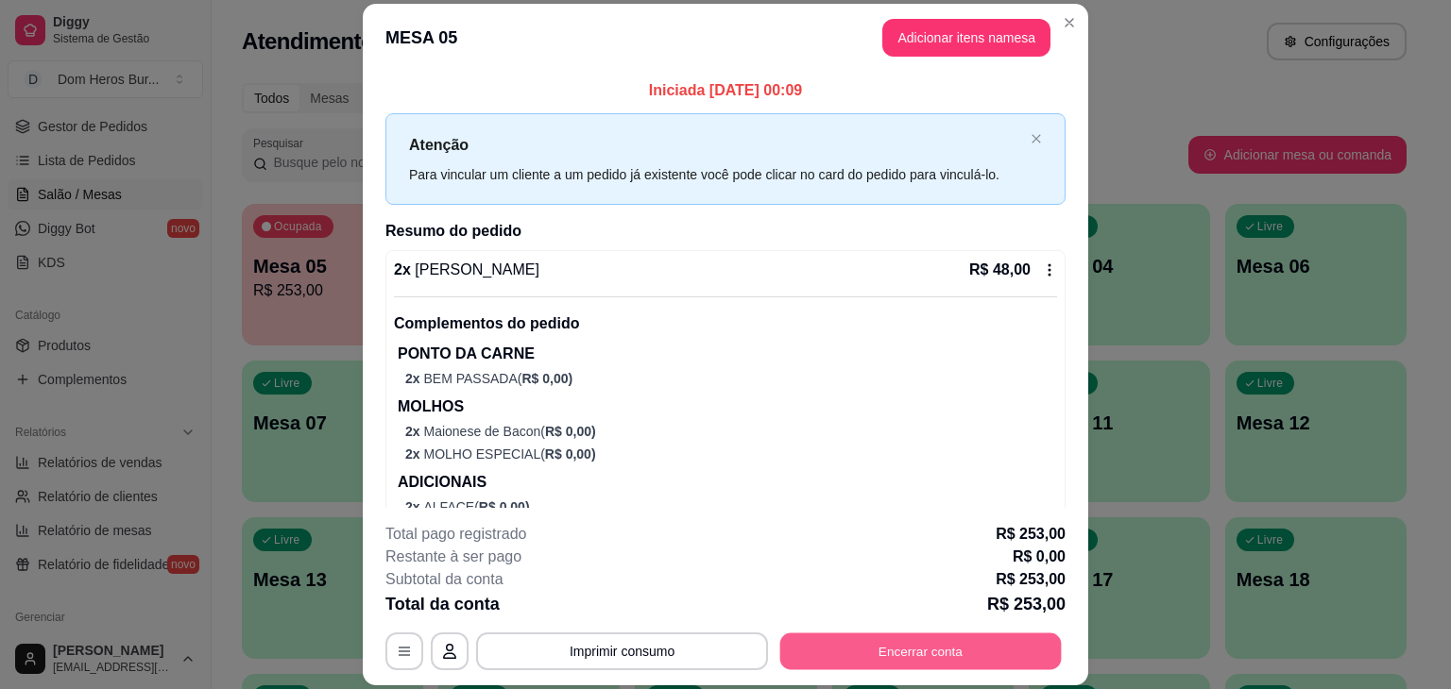
click at [893, 657] on button "Encerrar conta" at bounding box center [920, 652] width 281 height 37
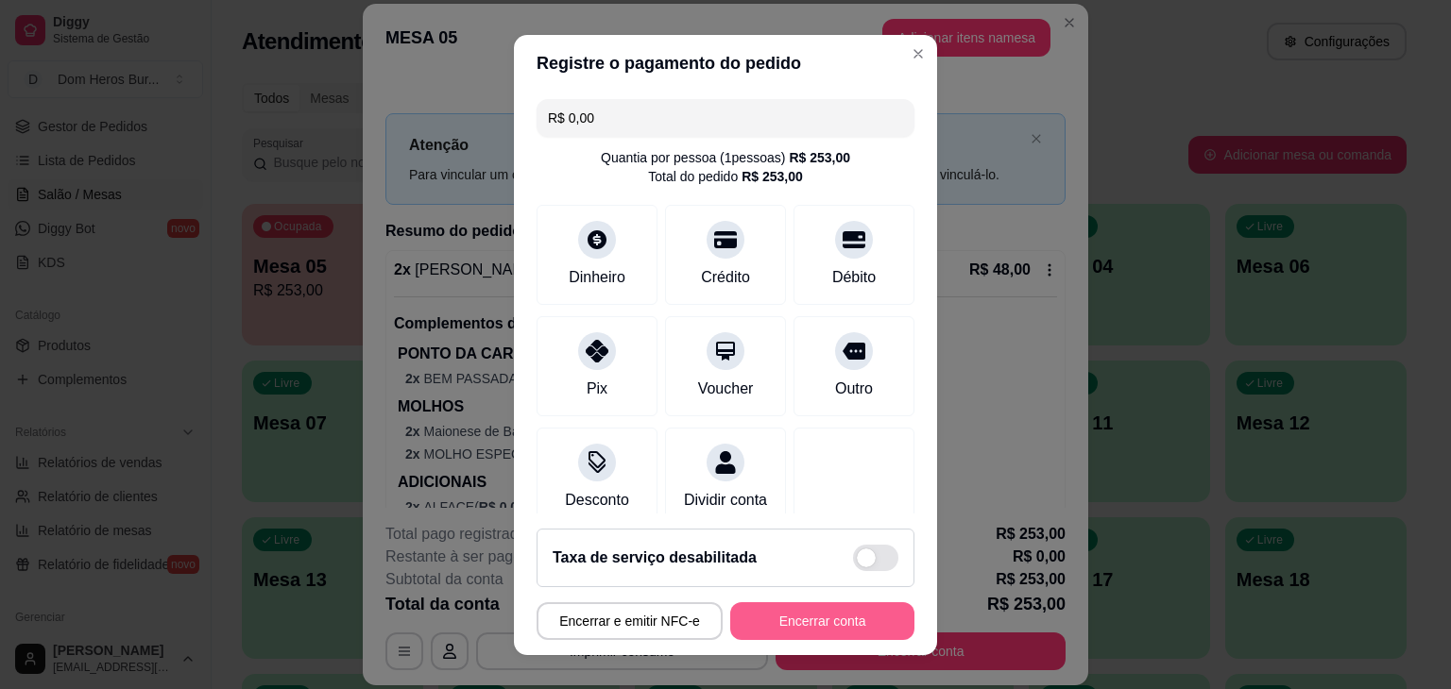
click at [826, 620] on button "Encerrar conta" at bounding box center [822, 622] width 184 height 38
